Goal: Transaction & Acquisition: Purchase product/service

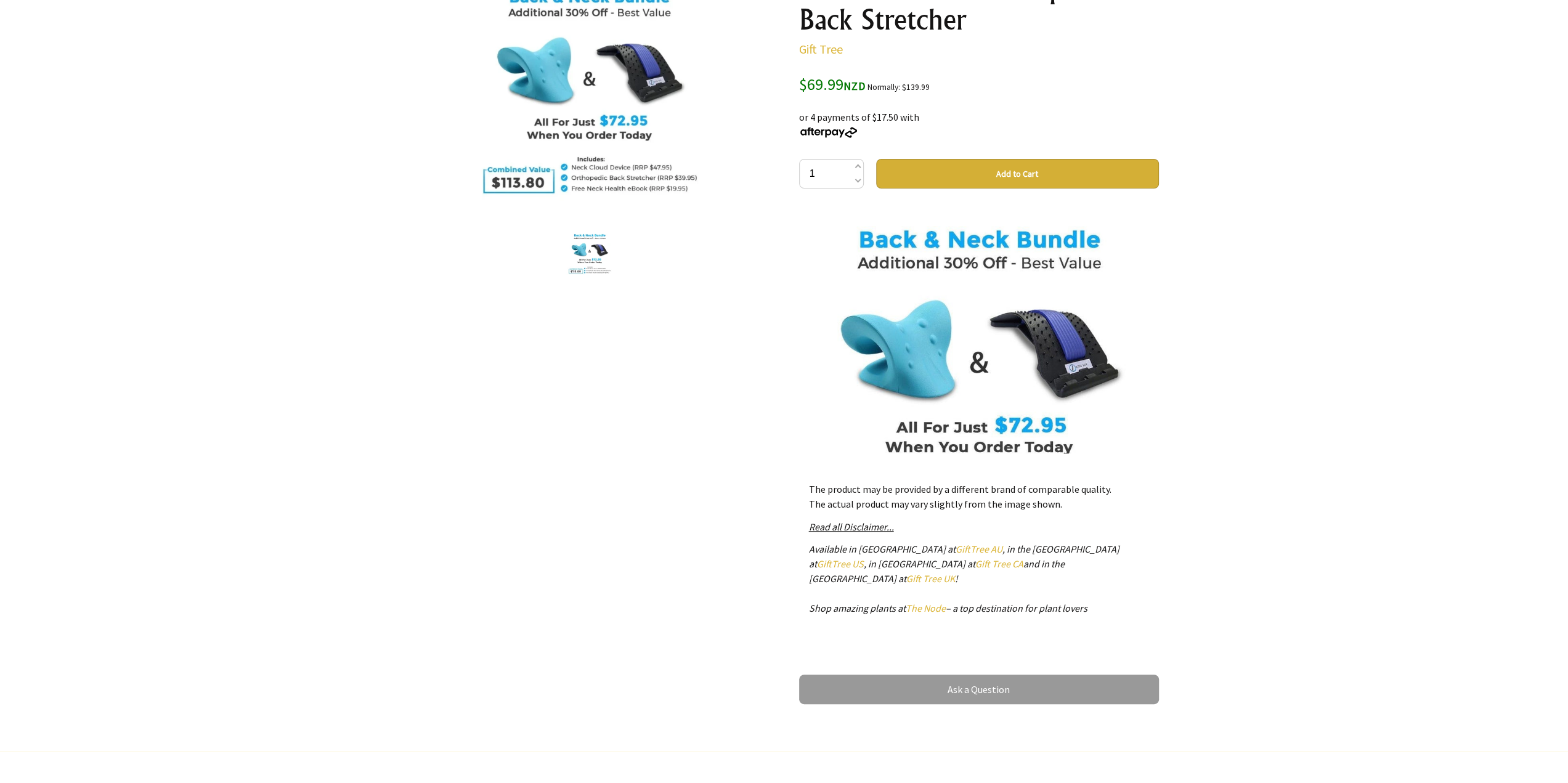
click at [804, 83] on span "$69.99 NZD" at bounding box center [832, 83] width 67 height 20
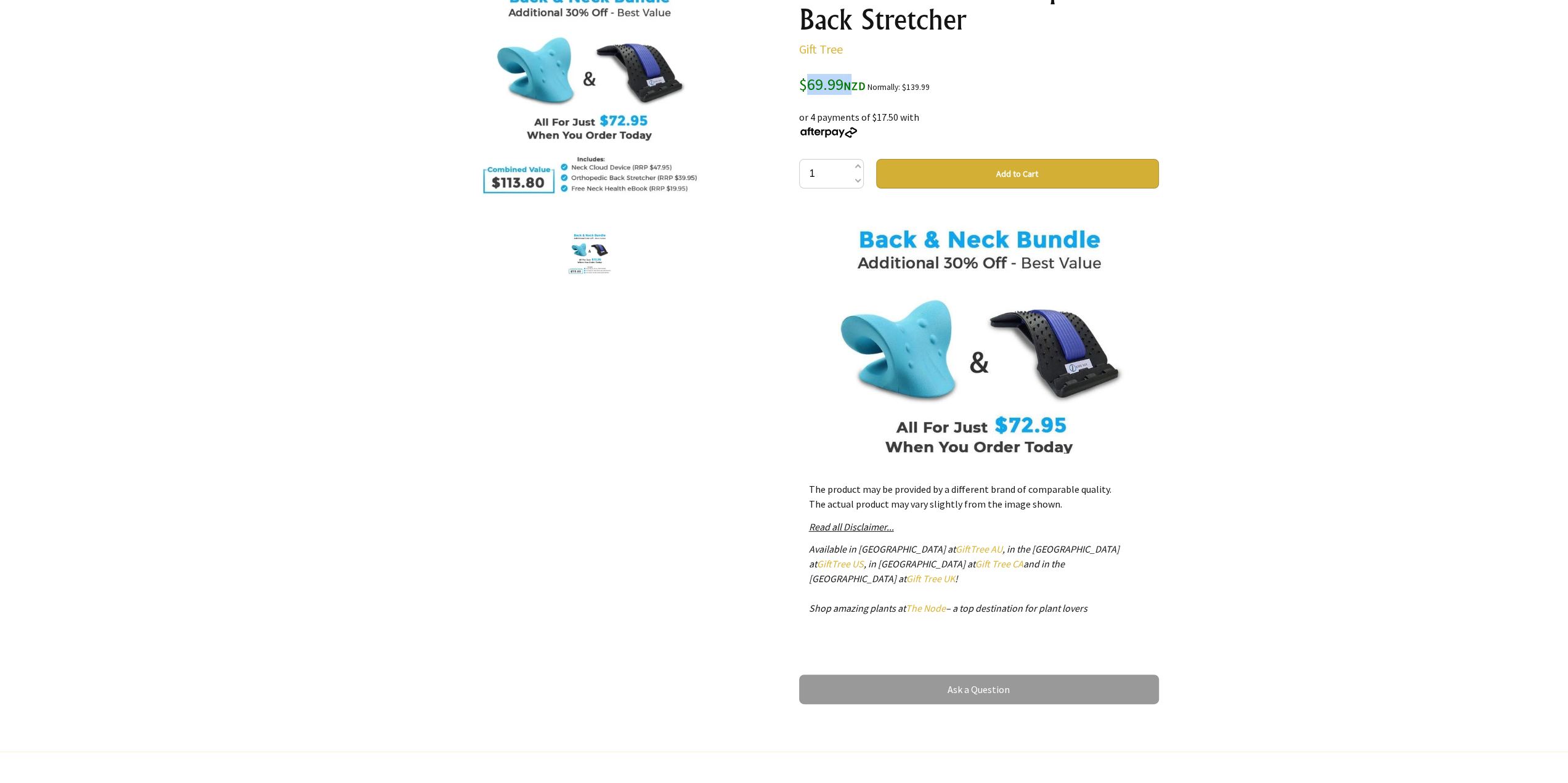
click at [804, 83] on span "$69.99 NZD" at bounding box center [832, 83] width 67 height 20
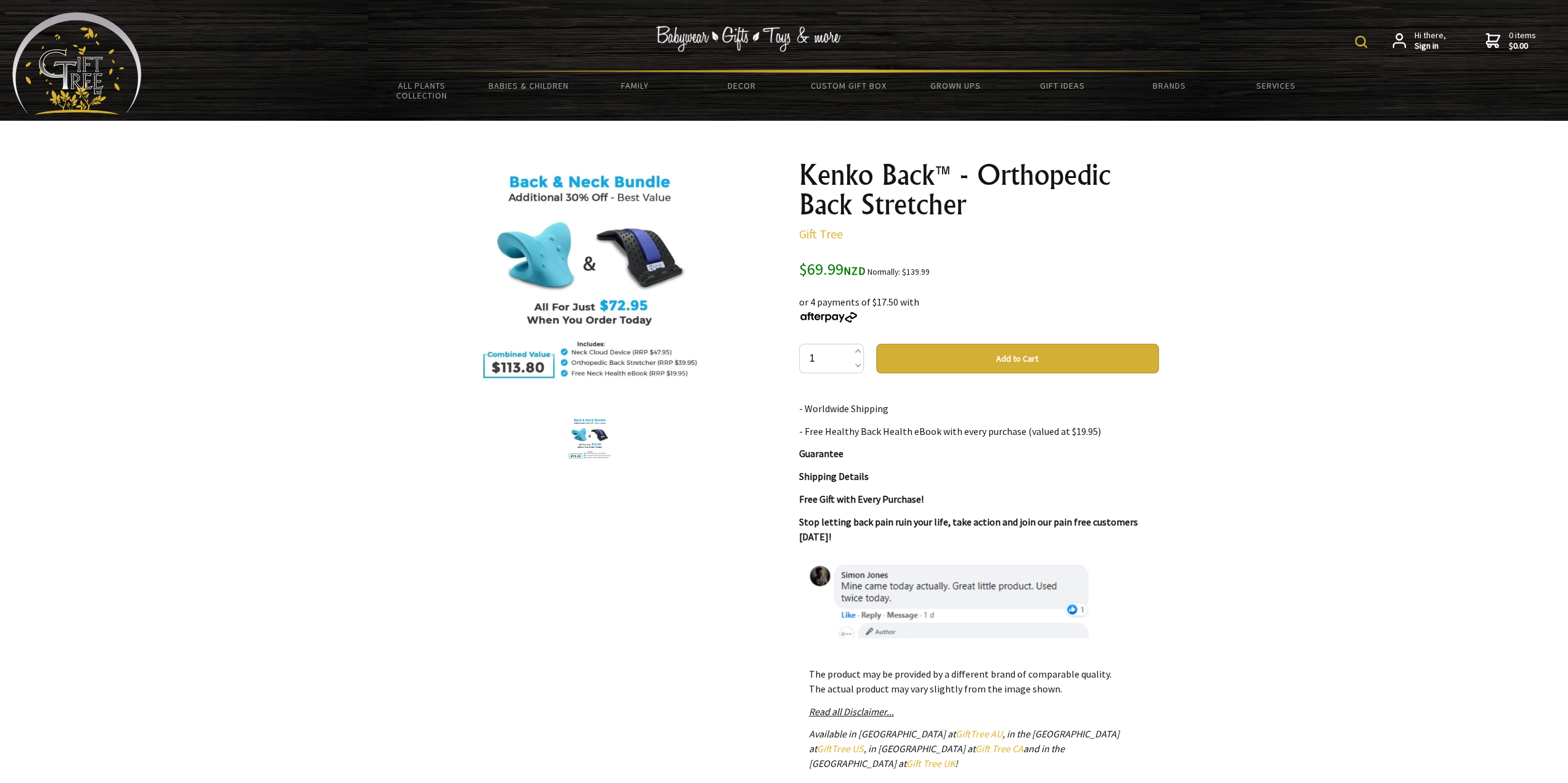
click at [630, 352] on img at bounding box center [589, 280] width 240 height 240
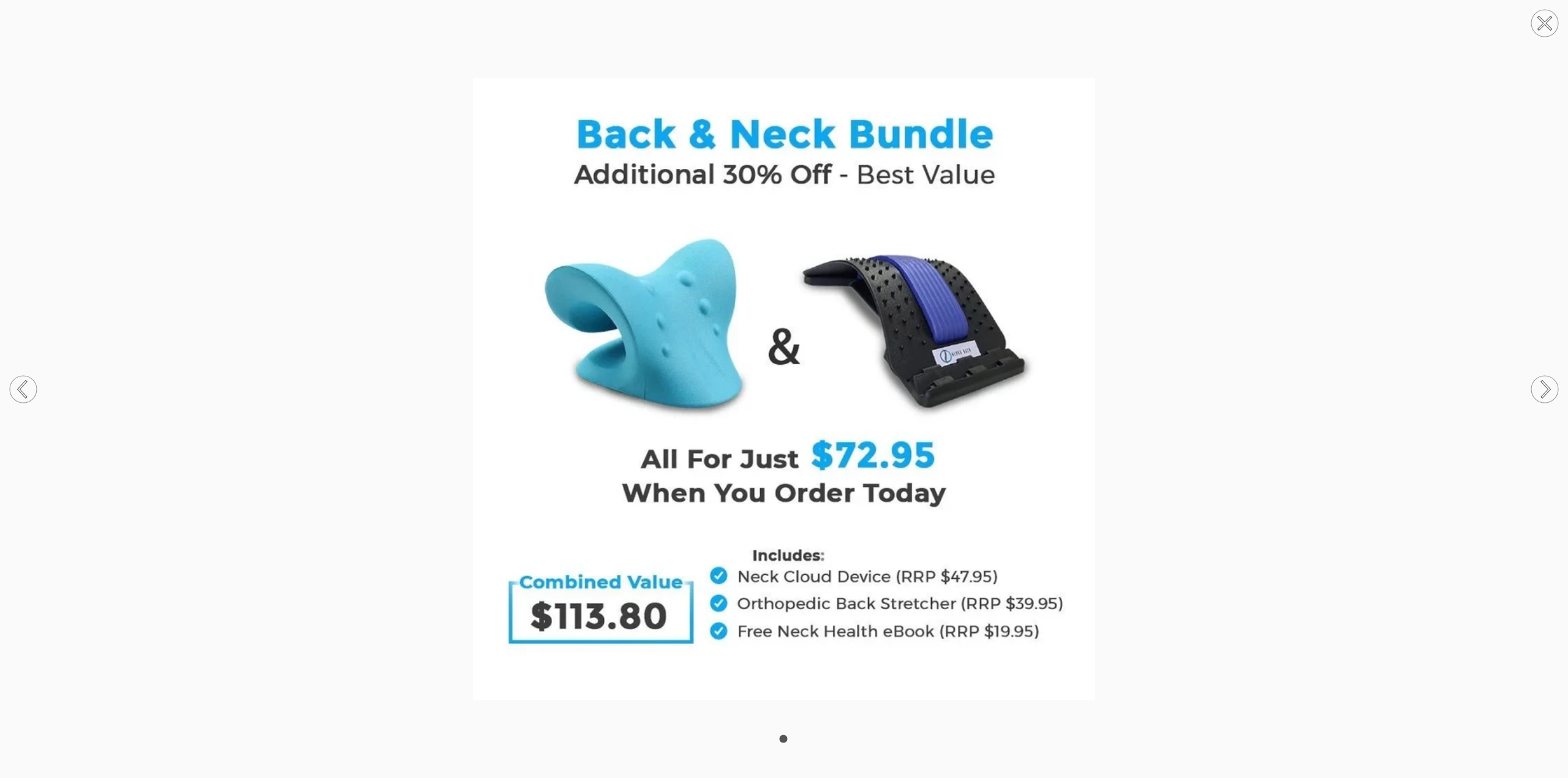
click at [1554, 385] on circle at bounding box center [1545, 390] width 27 height 27
click at [1547, 28] on circle at bounding box center [1545, 23] width 27 height 27
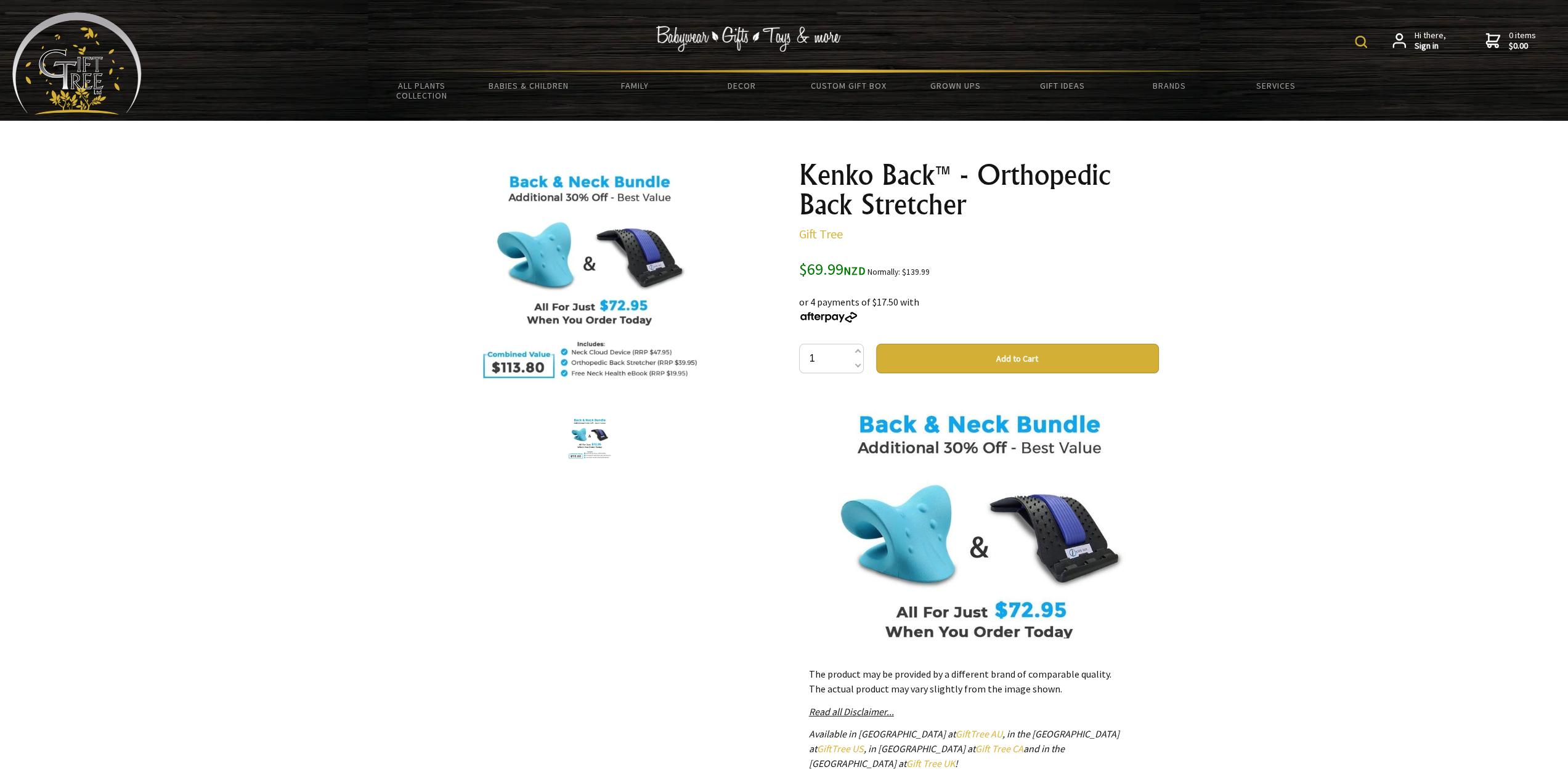
click at [811, 174] on h1 "Kenko Back™ - Orthopedic Back Stretcher" at bounding box center [978, 190] width 360 height 59
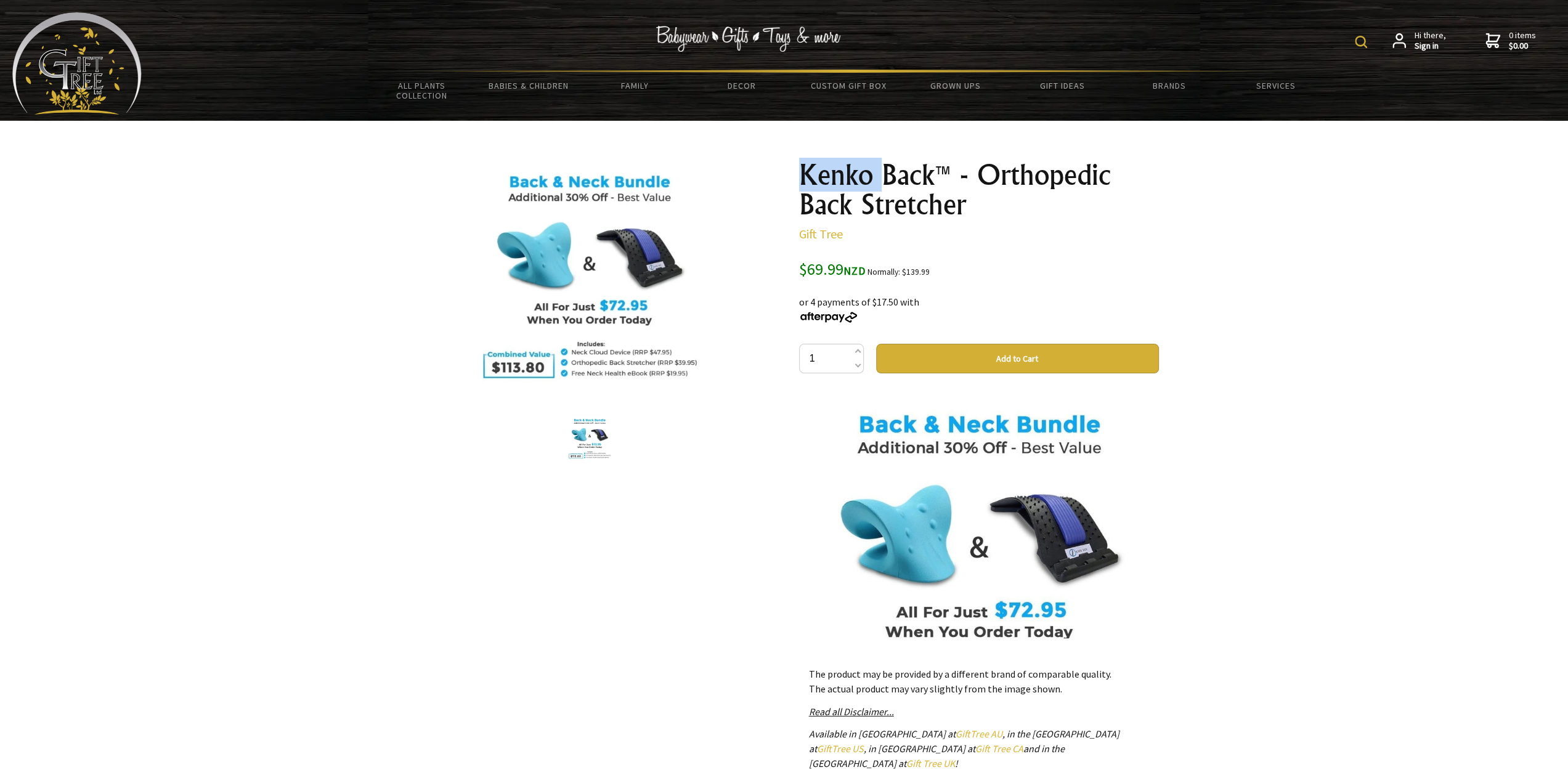
click at [811, 174] on h1 "Kenko Back™ - Orthopedic Back Stretcher" at bounding box center [978, 190] width 360 height 59
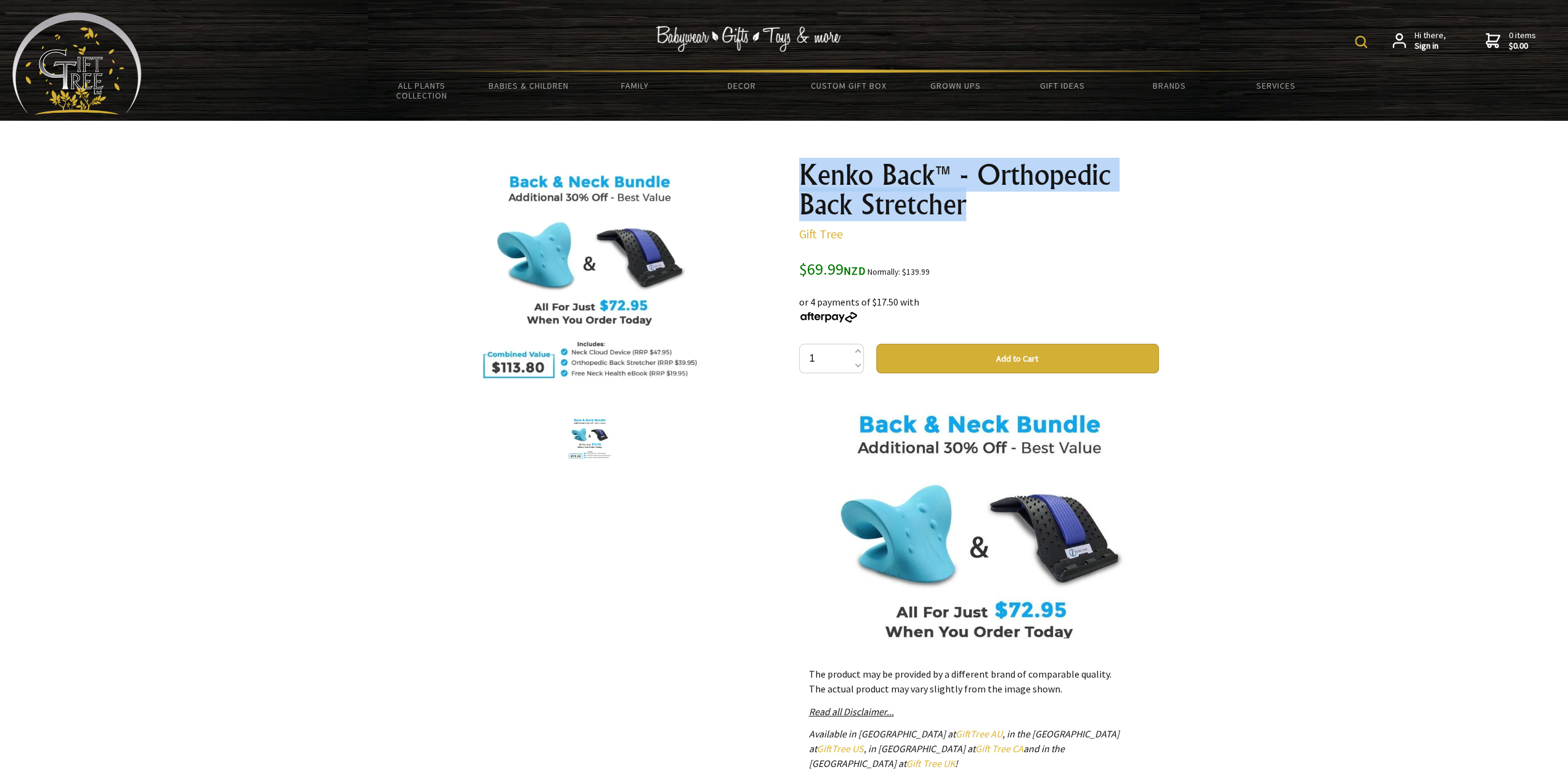
click at [811, 174] on h1 "Kenko Back™ - Orthopedic Back Stretcher" at bounding box center [978, 190] width 360 height 59
click at [940, 172] on h1 "Kenko Back™ - Orthopedic Back Stretcher" at bounding box center [978, 190] width 360 height 59
click at [1108, 164] on h1 "Kenko Back™ - Orthopedic Back Stretcher" at bounding box center [978, 190] width 360 height 59
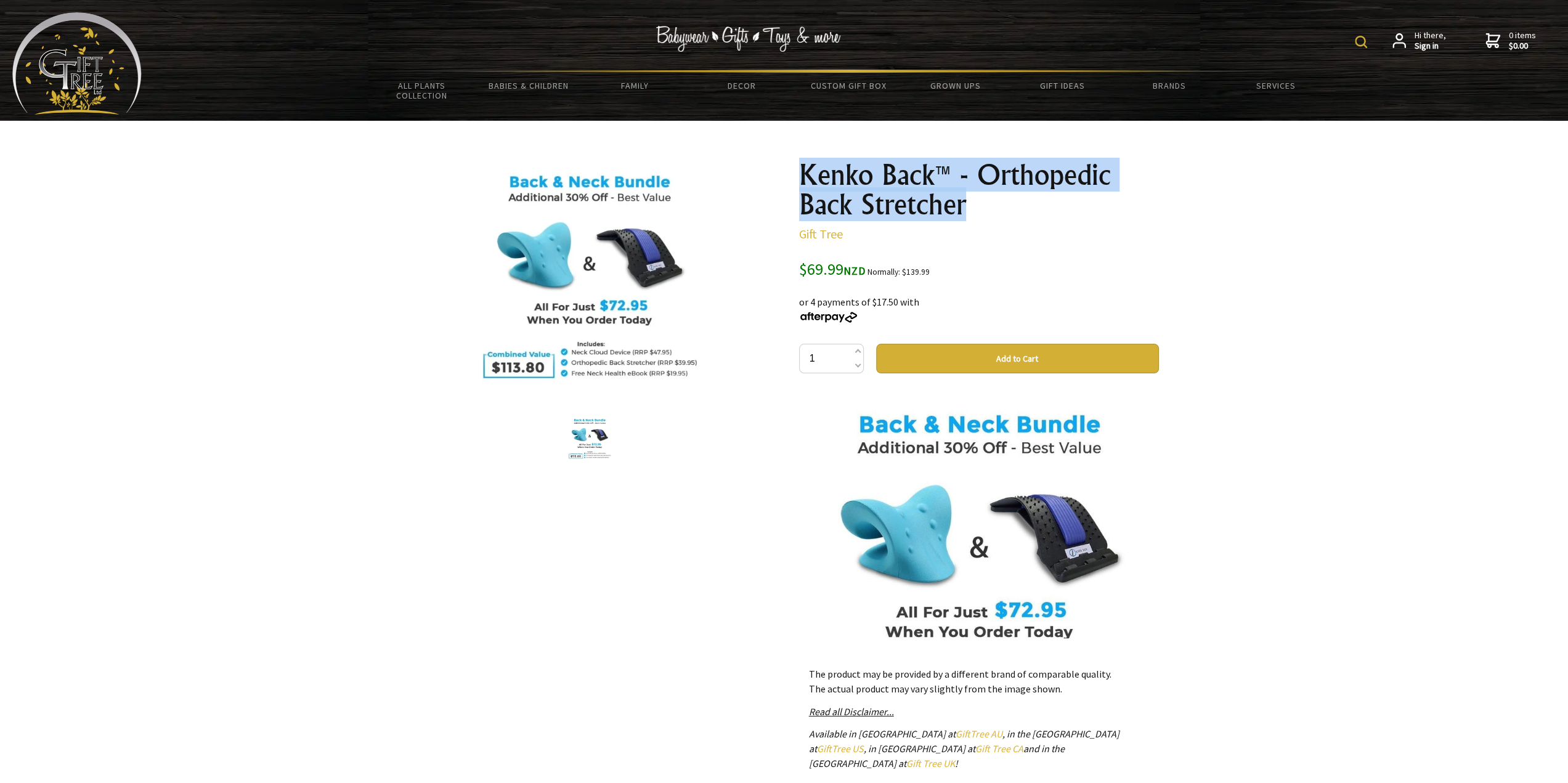
click at [1108, 164] on h1 "Kenko Back™ - Orthopedic Back Stretcher" at bounding box center [978, 190] width 360 height 59
click at [1073, 172] on h1 "Kenko Back™ - Orthopedic Back Stretcher" at bounding box center [978, 190] width 360 height 59
